Goal: Use online tool/utility: Use online tool/utility

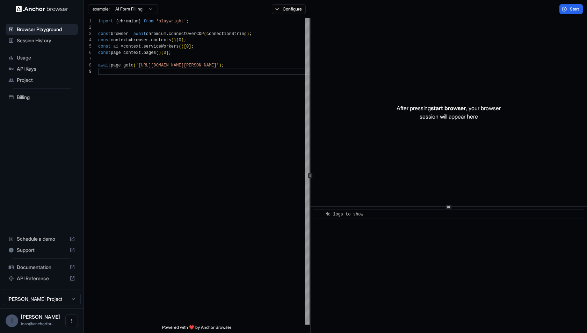
scroll to position [50, 0]
click at [47, 42] on span "Session History" at bounding box center [46, 40] width 58 height 7
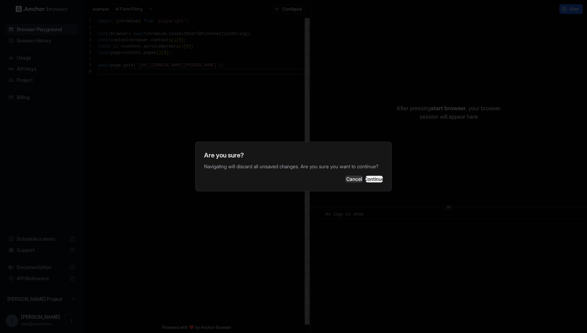
click at [367, 178] on button "Continue" at bounding box center [374, 178] width 17 height 7
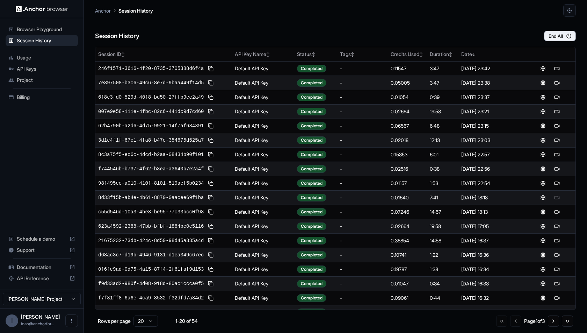
click at [36, 22] on ul "Browser Playground Session History Usage API Keys Project Billing" at bounding box center [42, 63] width 78 height 85
click at [35, 25] on div "Browser Playground" at bounding box center [42, 29] width 72 height 11
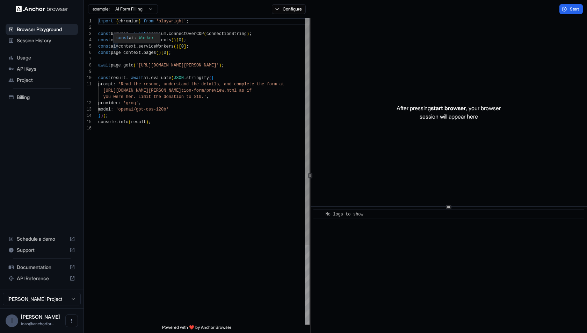
click at [241, 187] on div "import { chromium } from 'playwright' ; const browser = await chromium . connec…" at bounding box center [203, 224] width 211 height 413
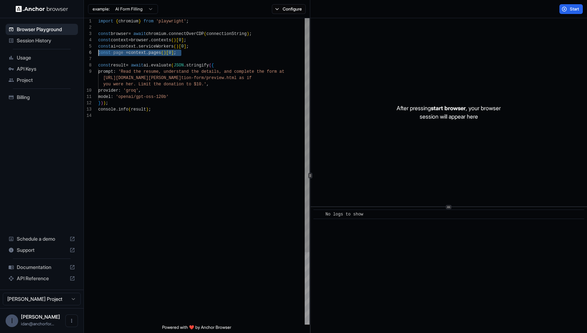
scroll to position [31, 0]
type textarea "**********"
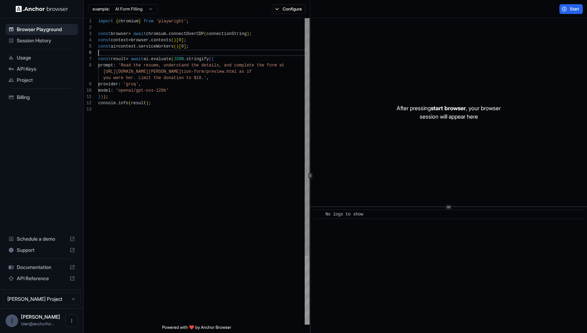
scroll to position [44, 0]
click at [131, 68] on div "import { chromium } from 'playwright' ; const browser = await chromium . connec…" at bounding box center [203, 215] width 211 height 394
